Goal: Task Accomplishment & Management: Manage account settings

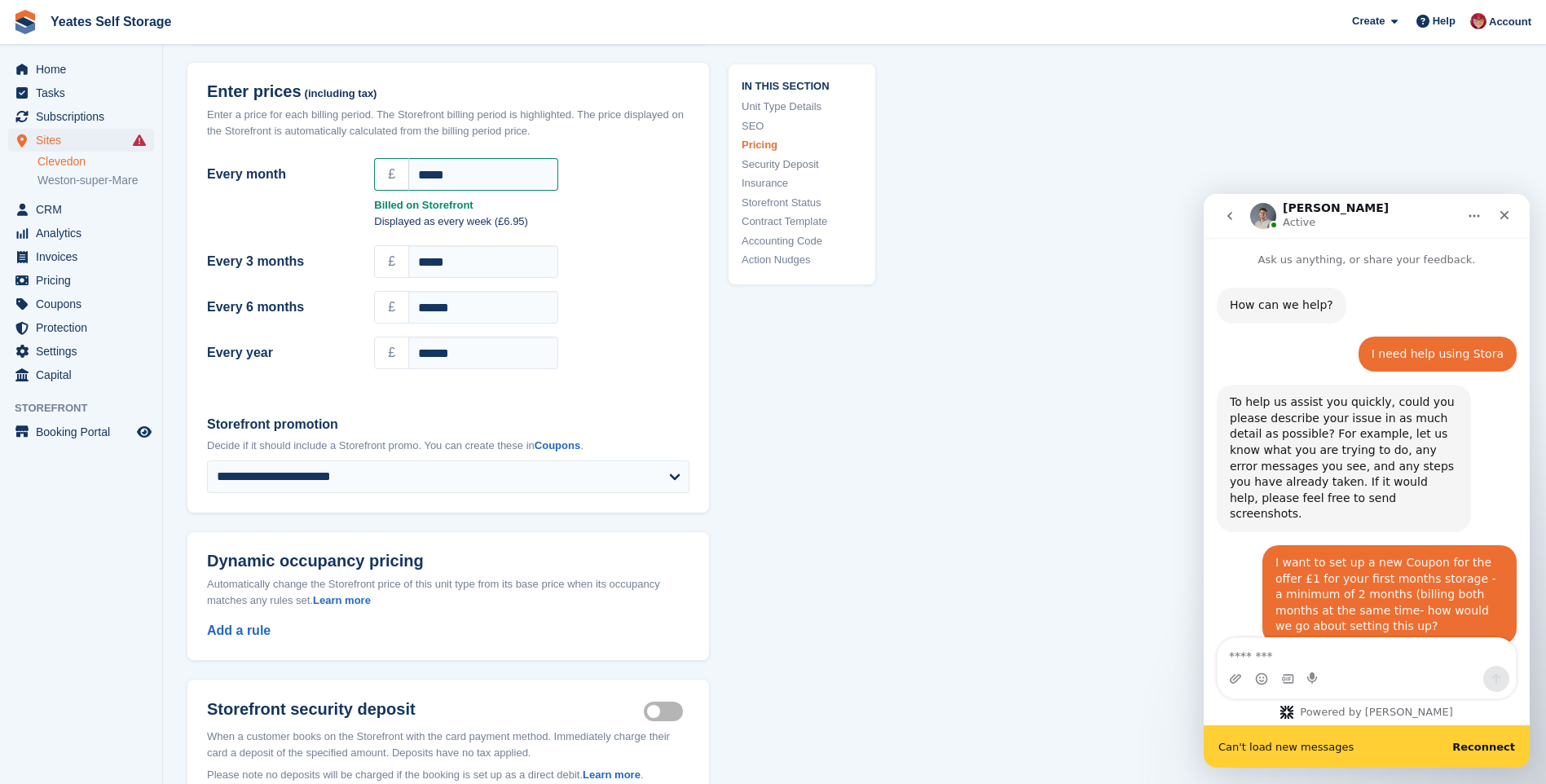
scroll to position [3, 0]
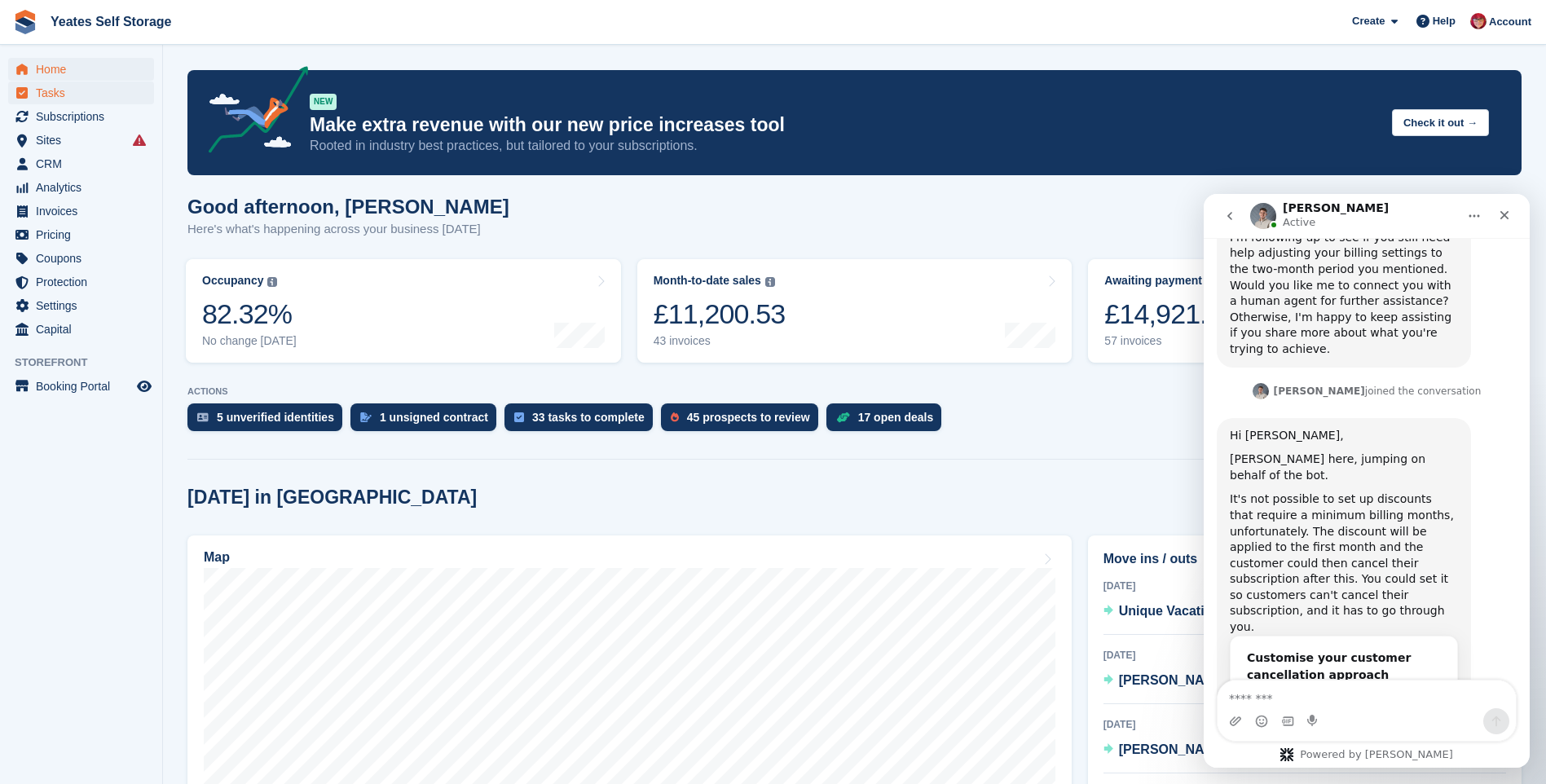
scroll to position [2763, 0]
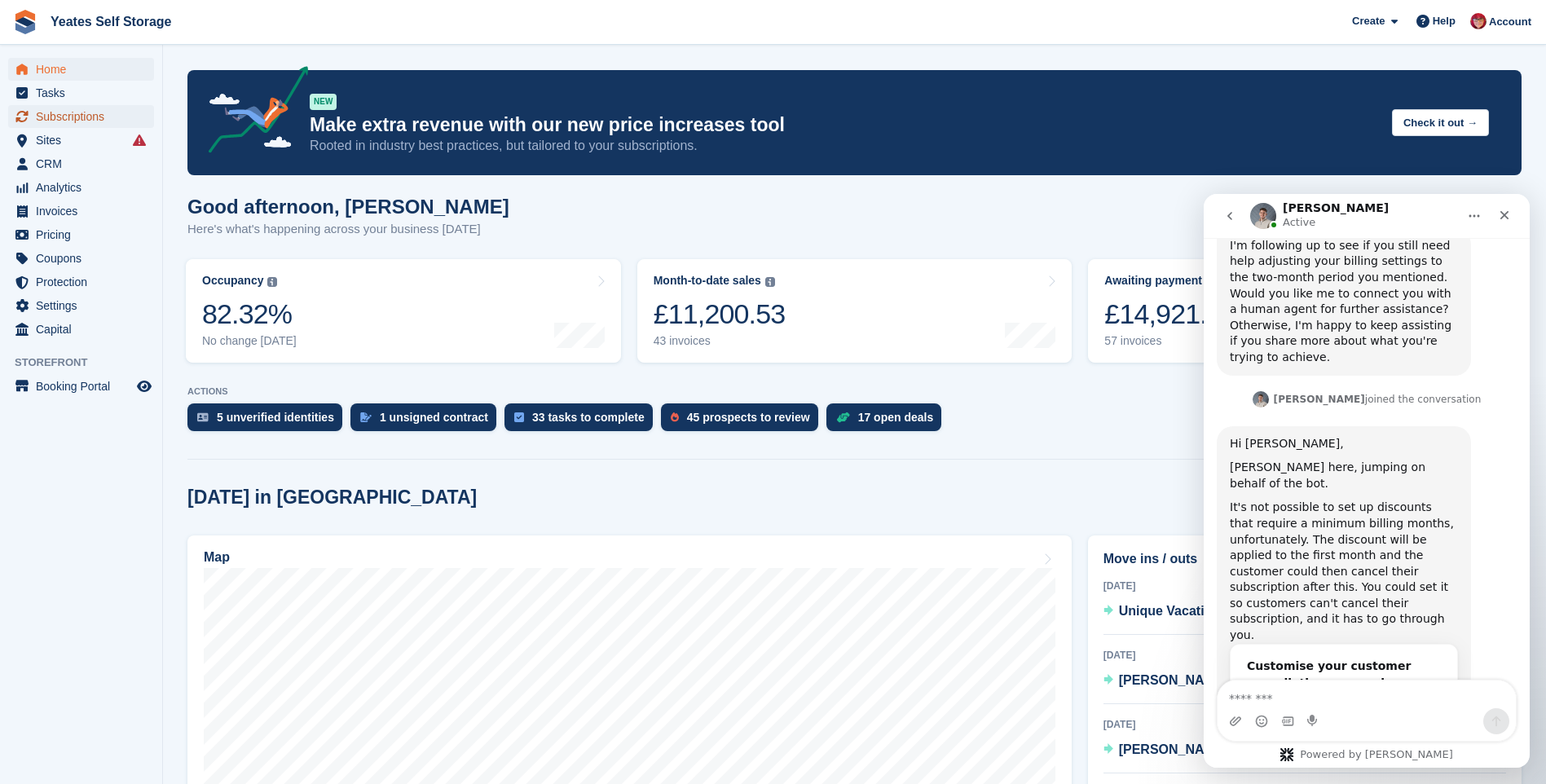
click at [73, 114] on span "Subscriptions" at bounding box center [85, 116] width 98 height 23
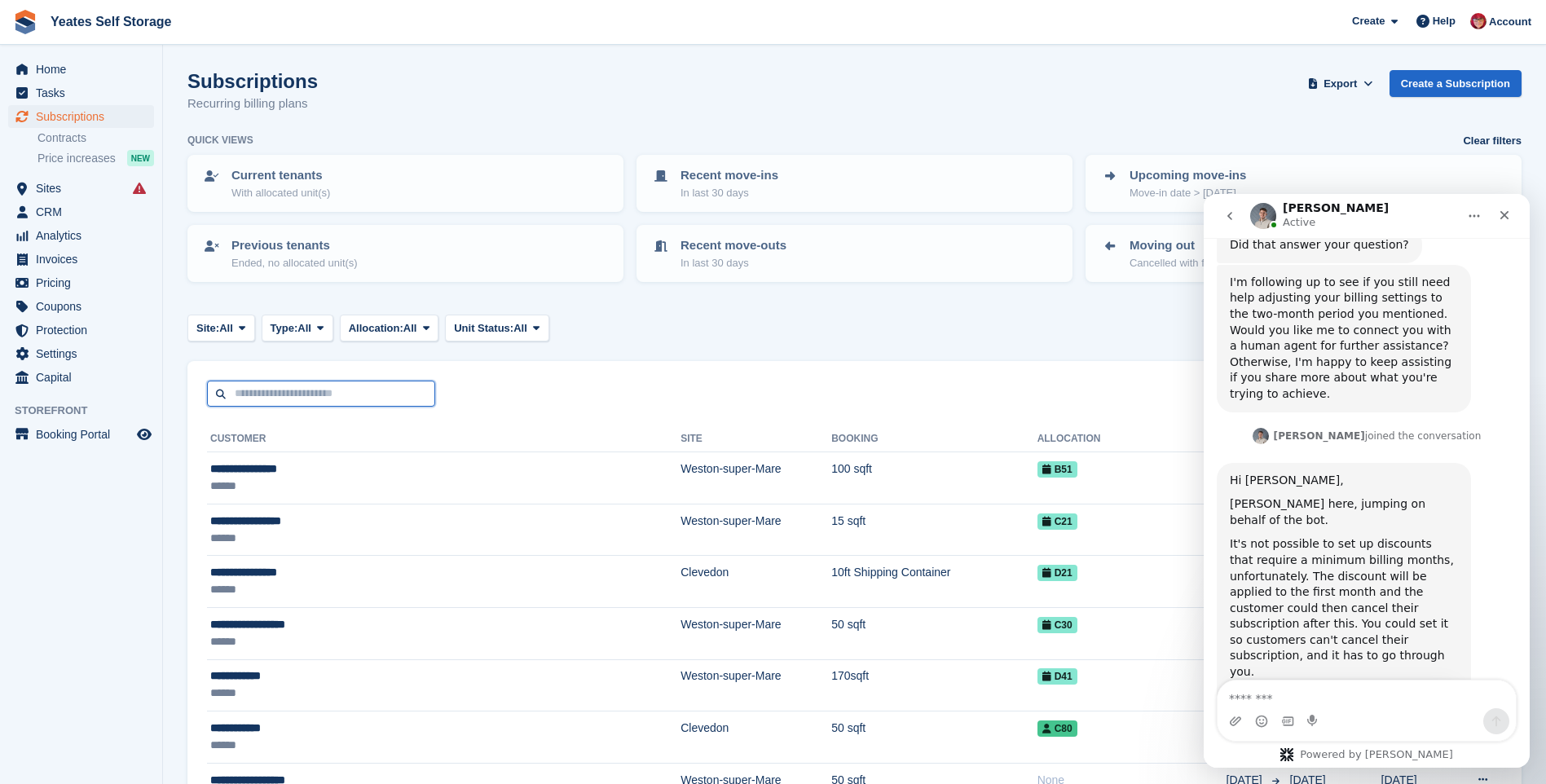
click at [263, 397] on input "text" at bounding box center [321, 394] width 229 height 27
